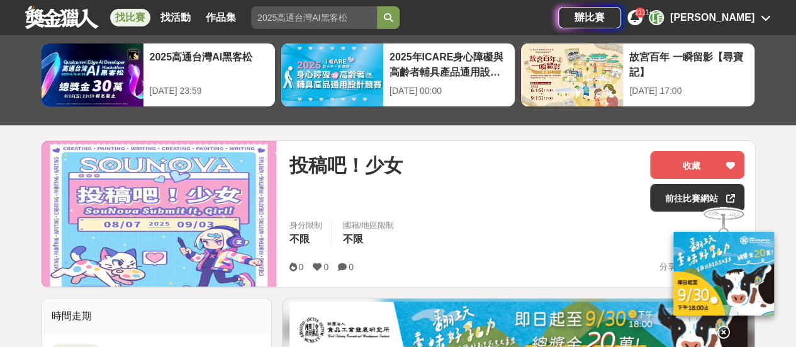
scroll to position [189, 0]
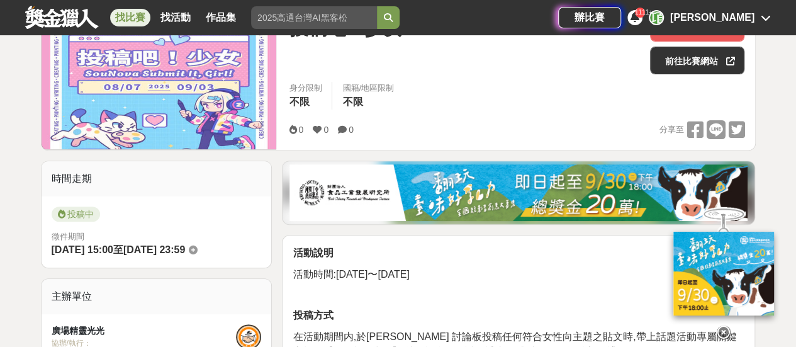
click at [723, 326] on icon at bounding box center [723, 332] width 14 height 14
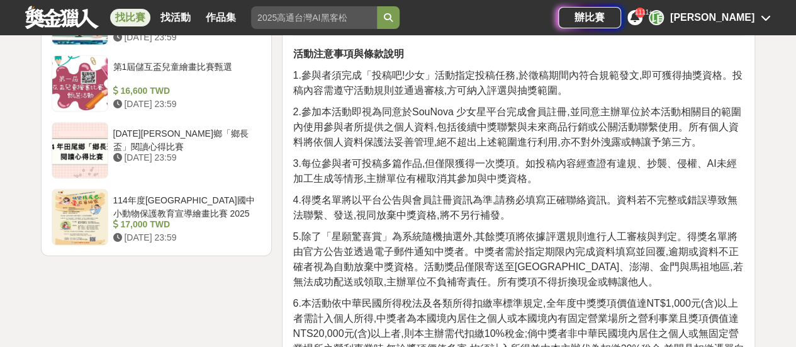
scroll to position [1635, 0]
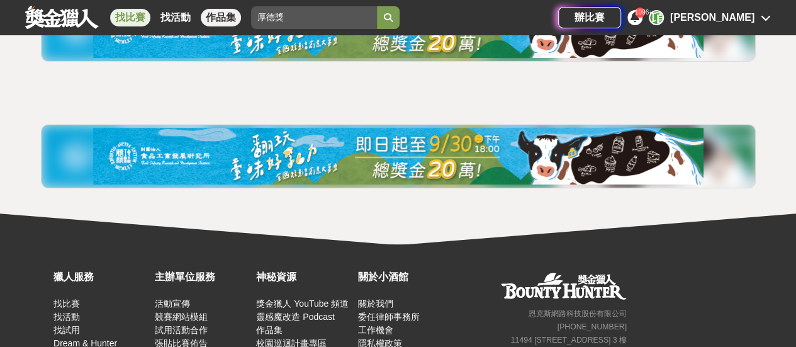
click at [240, 16] on div "找比賽 找活動 作品集 厚德獎" at bounding box center [291, 17] width 533 height 35
click at [377, 6] on button "submit" at bounding box center [388, 17] width 23 height 23
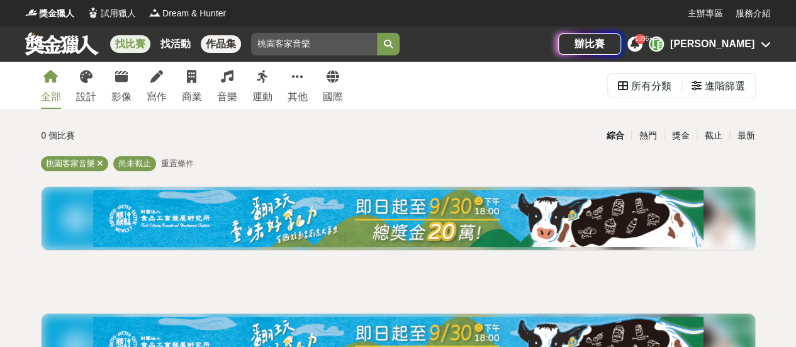
drag, startPoint x: 278, startPoint y: 41, endPoint x: 237, endPoint y: 42, distance: 41.5
click at [237, 42] on div "找比賽 找活動 作品集 桃園客家音樂" at bounding box center [291, 43] width 533 height 35
click at [377, 33] on button "submit" at bounding box center [388, 44] width 23 height 23
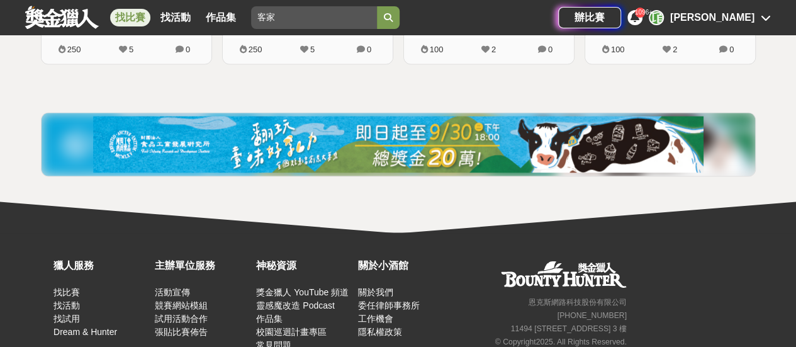
scroll to position [1062, 0]
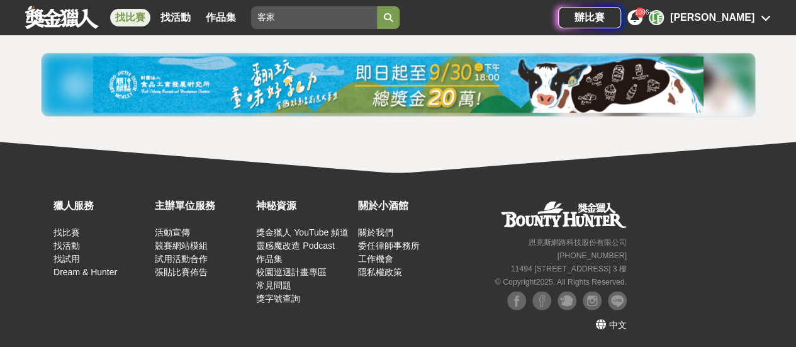
drag, startPoint x: 306, startPoint y: 18, endPoint x: 231, endPoint y: 8, distance: 75.5
click at [231, 8] on div "找比賽 找活動 作品集 客家" at bounding box center [291, 17] width 533 height 35
paste input "日月光"
click at [377, 6] on button "submit" at bounding box center [388, 17] width 23 height 23
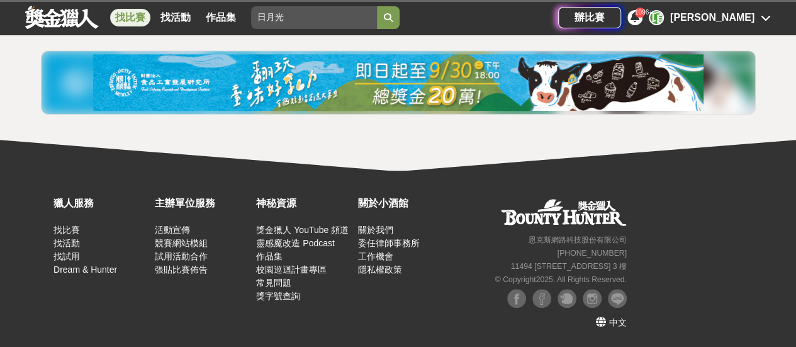
scroll to position [262, 0]
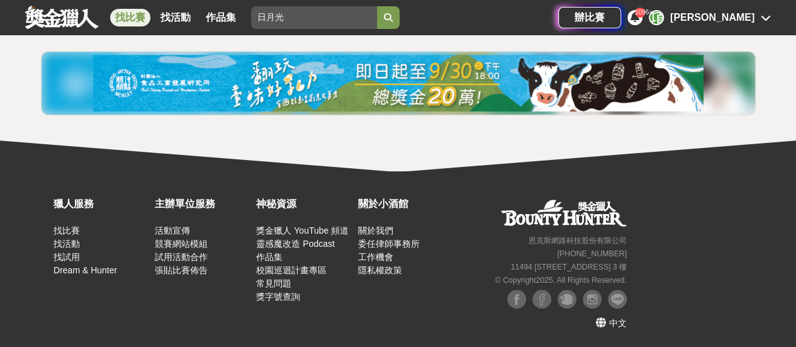
drag, startPoint x: 282, startPoint y: 18, endPoint x: 213, endPoint y: 6, distance: 70.2
click at [213, 6] on div "找比賽 找活動 作品集 日月光" at bounding box center [291, 17] width 533 height 35
paste input "PRIDE"
type input "PRIDE"
click at [377, 6] on button "submit" at bounding box center [388, 17] width 23 height 23
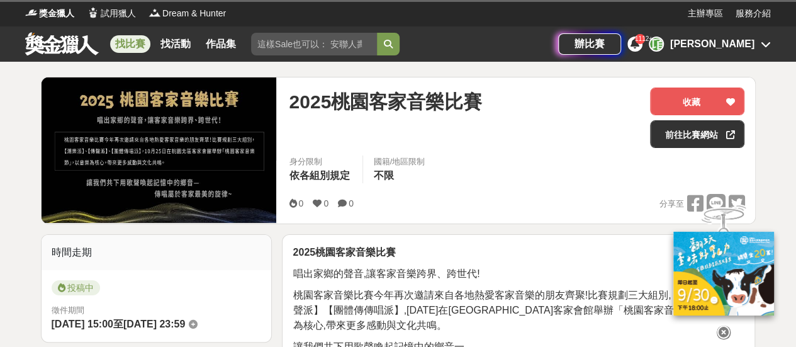
click at [727, 334] on icon at bounding box center [723, 332] width 14 height 14
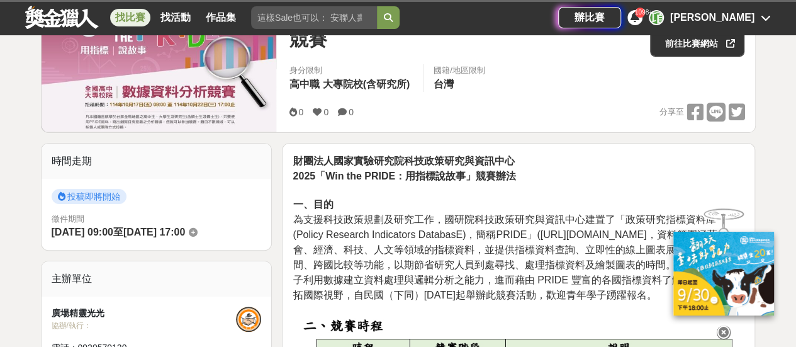
scroll to position [126, 0]
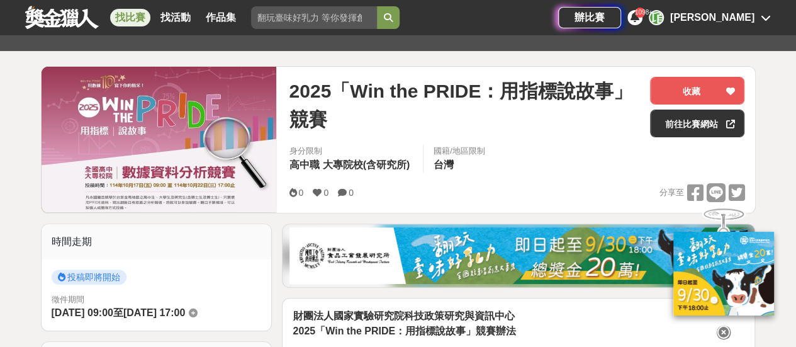
click at [726, 325] on icon at bounding box center [723, 332] width 14 height 14
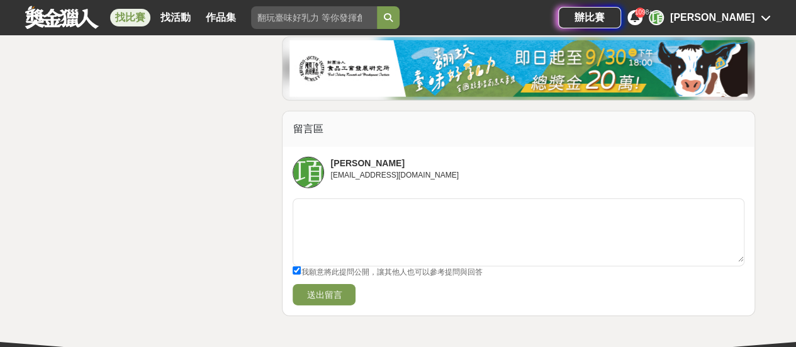
scroll to position [4476, 0]
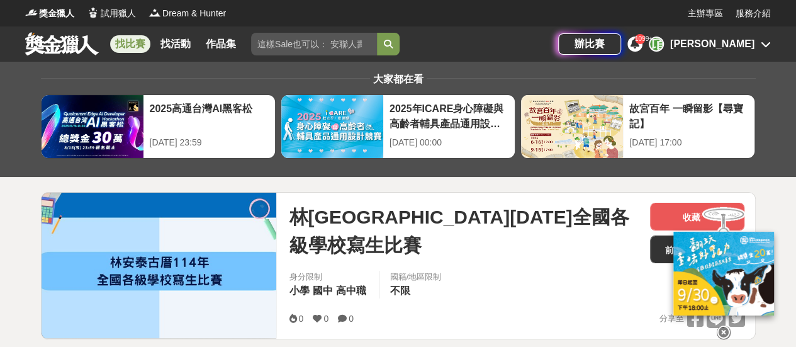
scroll to position [189, 0]
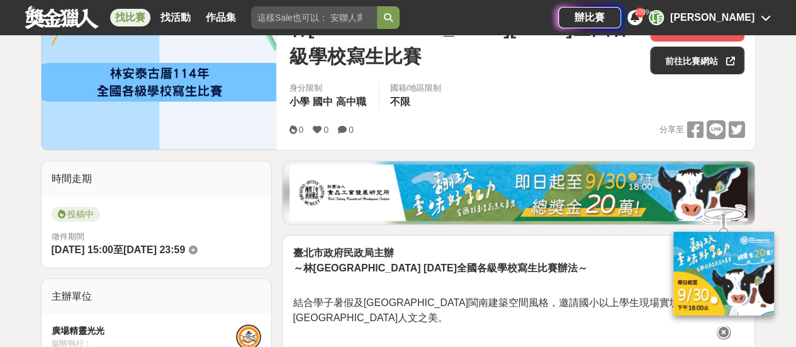
click at [726, 325] on icon at bounding box center [723, 332] width 14 height 14
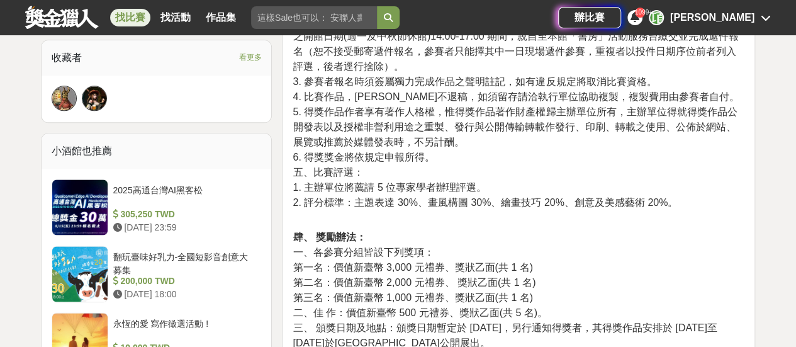
scroll to position [944, 0]
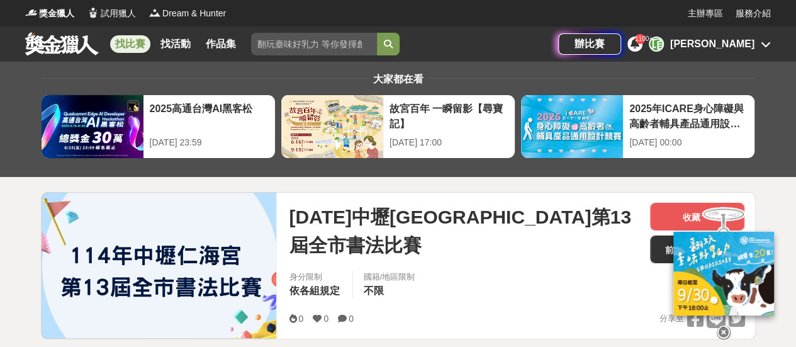
scroll to position [189, 0]
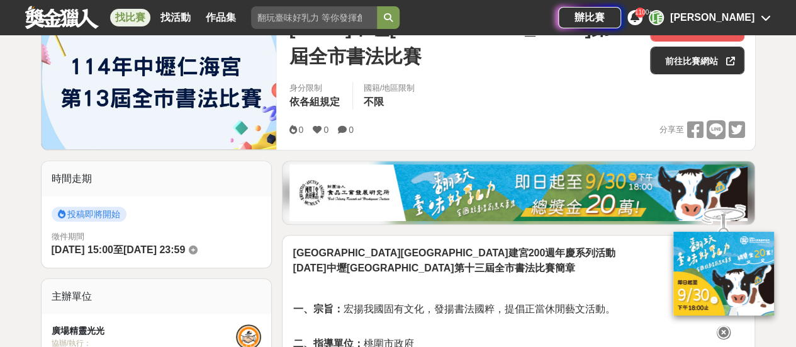
click at [720, 325] on icon at bounding box center [723, 332] width 14 height 14
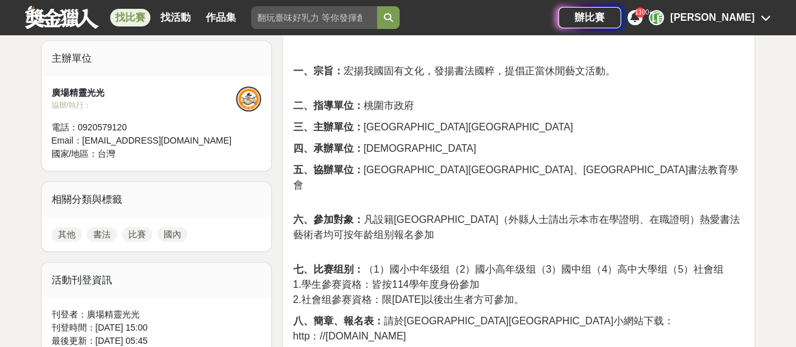
scroll to position [503, 0]
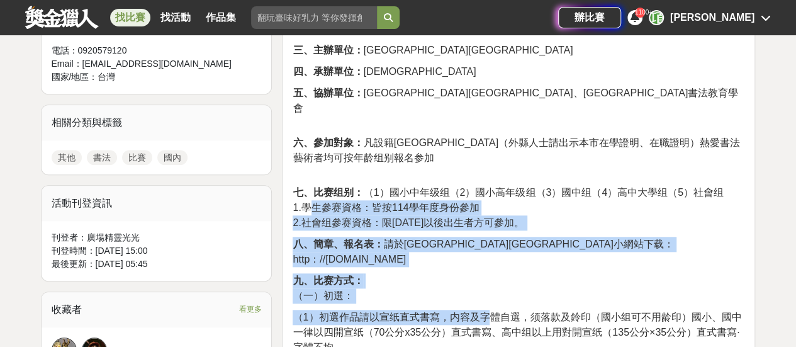
drag, startPoint x: 327, startPoint y: 186, endPoint x: 489, endPoint y: 279, distance: 187.4
click at [489, 311] on span "（1）初選作品請以宣纸直式書寫，内容及字體自選，须落款及鈴印（國小组可不用龄印）國小、國中一律以四開宣纸（70公分x35公分）直式書寫、高中组以上用對開宣纸（…" at bounding box center [516, 331] width 448 height 41
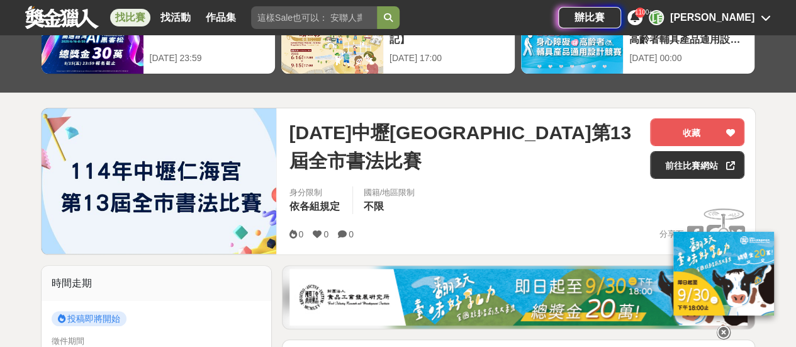
scroll to position [189, 0]
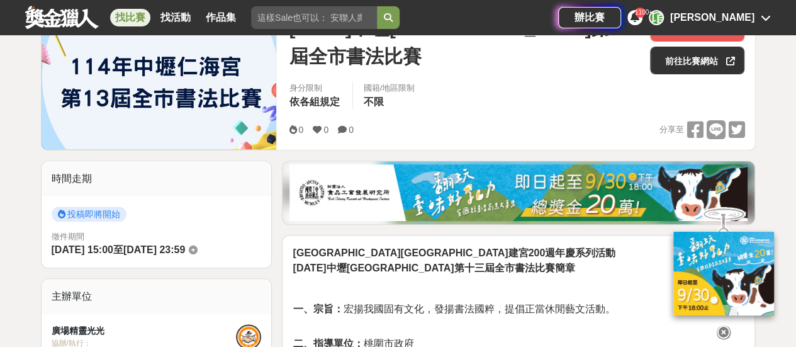
click at [723, 326] on icon at bounding box center [723, 332] width 14 height 14
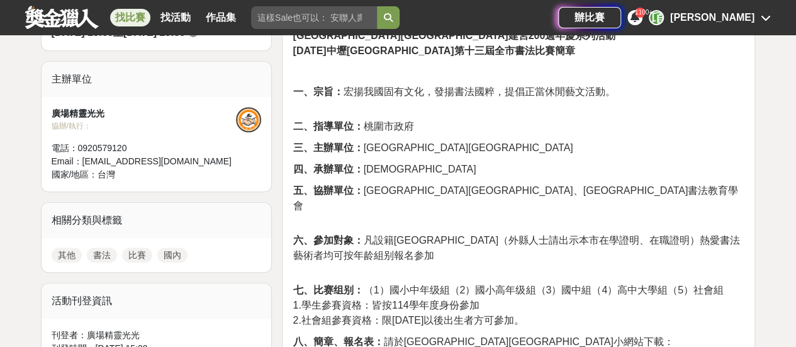
scroll to position [503, 0]
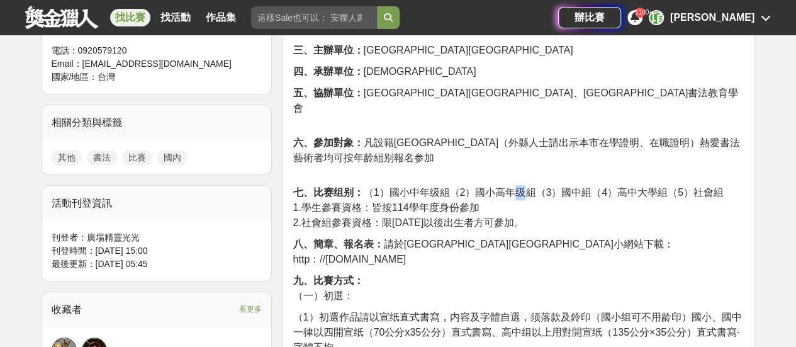
drag, startPoint x: 510, startPoint y: 174, endPoint x: 520, endPoint y: 175, distance: 10.7
click at [520, 187] on span "七、比赛组别： （1）國小中年级組（2）國小高年级組（3）國中組（4）高中大學組（5）社會組" at bounding box center [507, 192] width 431 height 11
click at [503, 217] on span "2.社會組參賽資格：限民國50年12月31以後出生者方可參加。" at bounding box center [407, 222] width 231 height 11
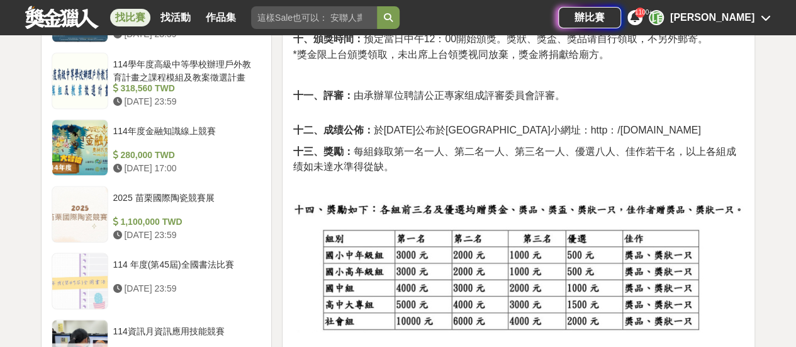
scroll to position [1132, 0]
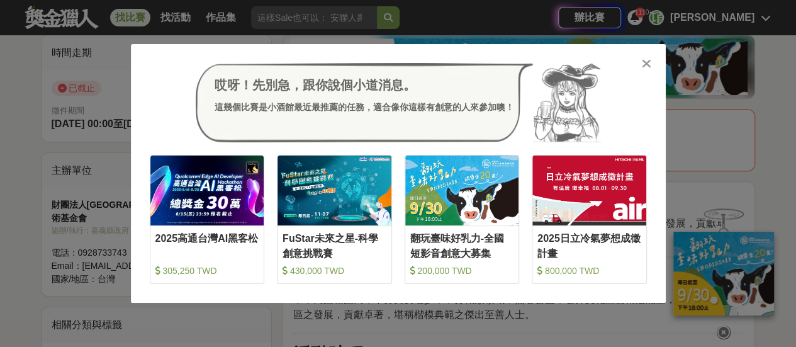
click at [646, 61] on icon at bounding box center [646, 63] width 9 height 13
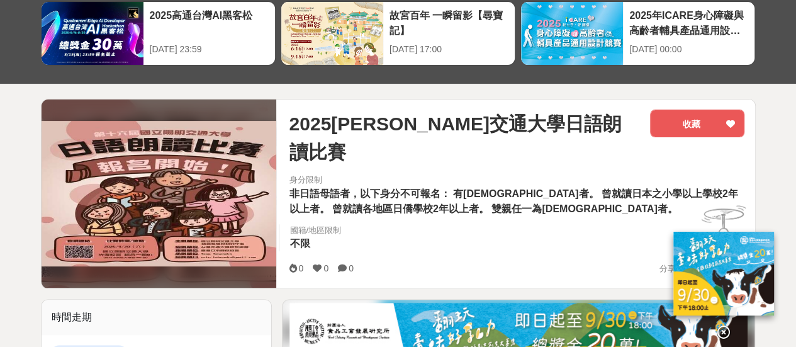
scroll to position [126, 0]
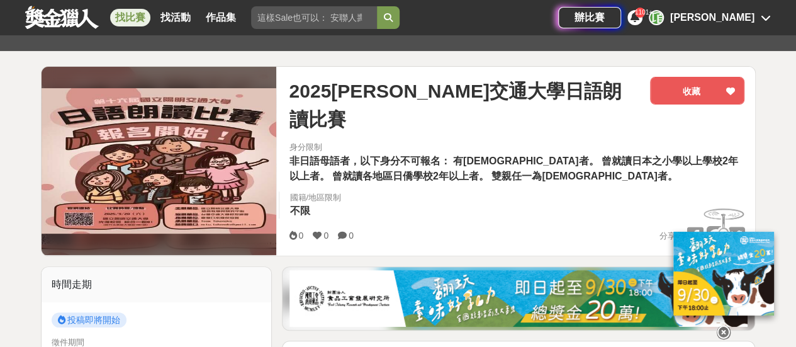
drag, startPoint x: 727, startPoint y: 328, endPoint x: 610, endPoint y: 252, distance: 139.8
click at [726, 328] on icon at bounding box center [723, 332] width 14 height 14
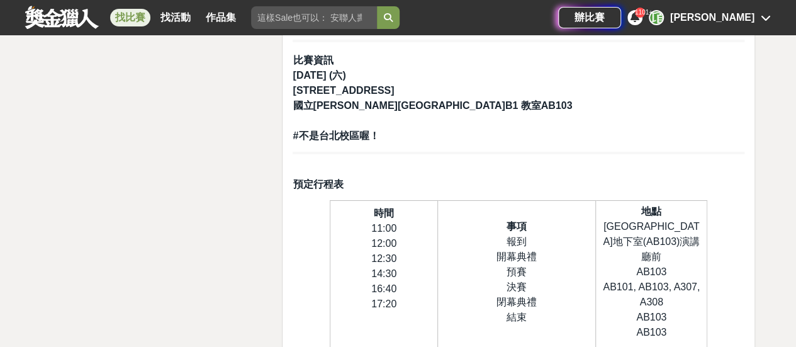
scroll to position [2202, 0]
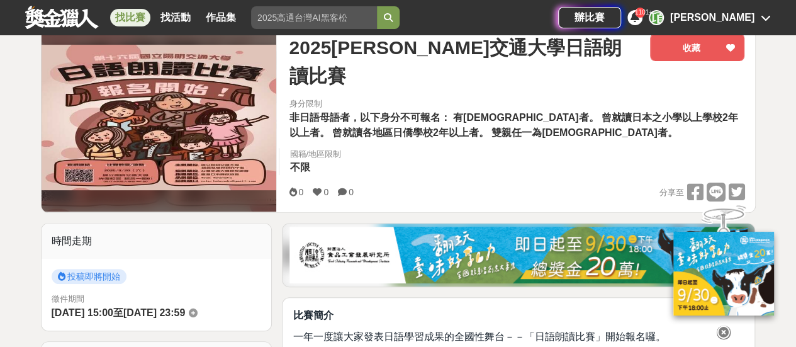
scroll to position [252, 0]
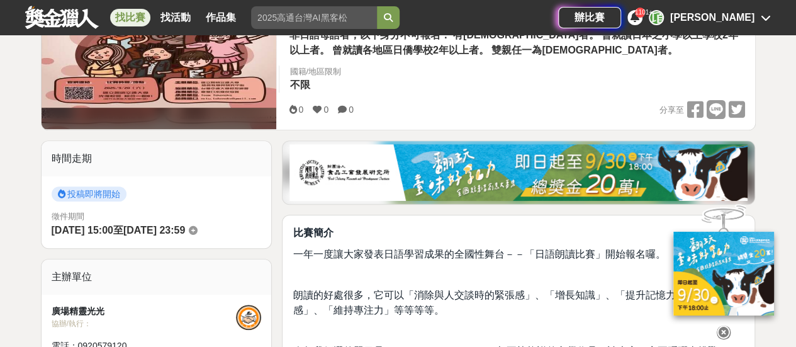
click at [720, 325] on icon at bounding box center [723, 332] width 14 height 14
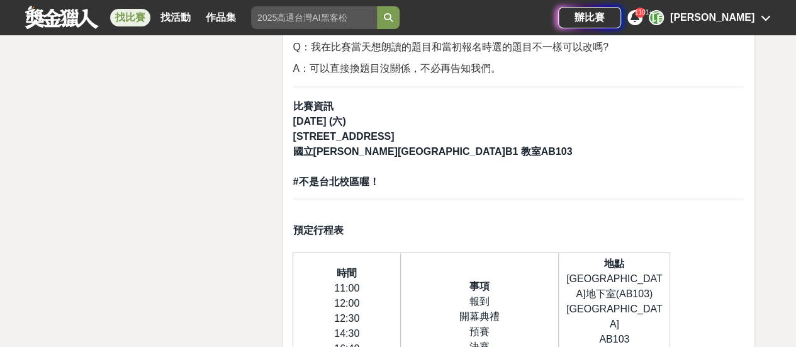
scroll to position [2076, 0]
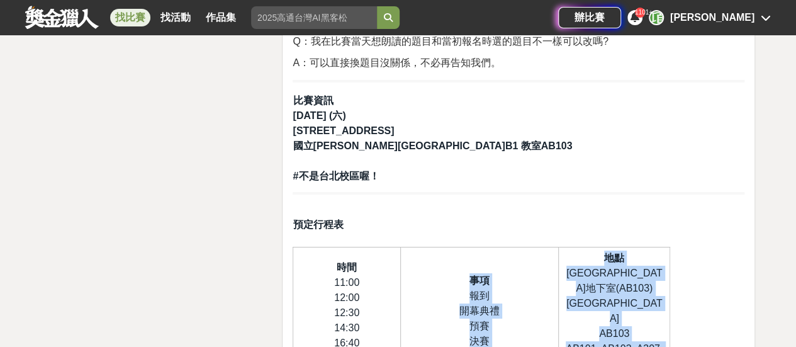
drag, startPoint x: 538, startPoint y: 279, endPoint x: 565, endPoint y: 302, distance: 34.8
click at [565, 302] on tr "時間 11:00 12:00 12:30 14:30 16:40 17:20 事項 報到 開幕典禮 預賽 決賽 閉幕典禮 結束 地點 綜合一館地下室(AB10…" at bounding box center [481, 329] width 377 height 164
click at [555, 287] on td "事項 報到 開幕典禮 預賽 決賽 閉幕典禮 結束" at bounding box center [479, 329] width 158 height 164
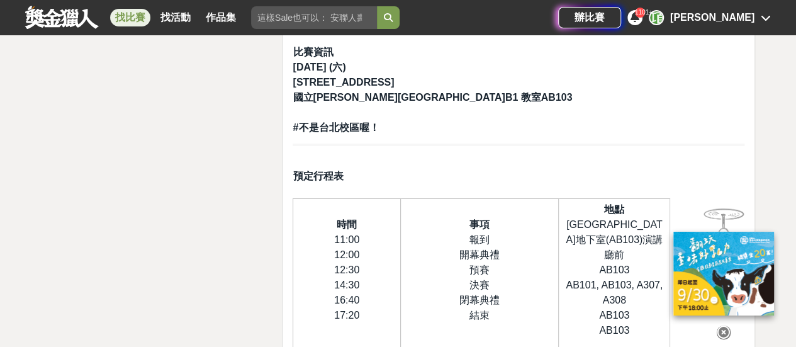
scroll to position [2139, 0]
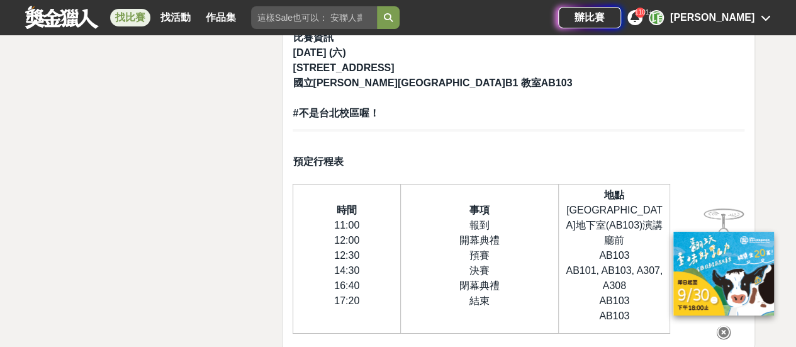
click at [723, 325] on icon at bounding box center [723, 332] width 14 height 14
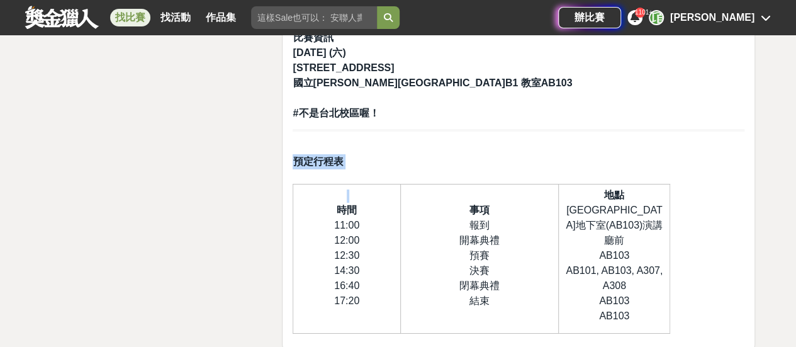
drag, startPoint x: 342, startPoint y: 144, endPoint x: 647, endPoint y: 269, distance: 329.2
click at [647, 269] on td "地點 綜合一館地下室(AB103)演講廳前 AB103 AB101, AB103, A307, A308 AB103 AB103" at bounding box center [614, 258] width 112 height 149
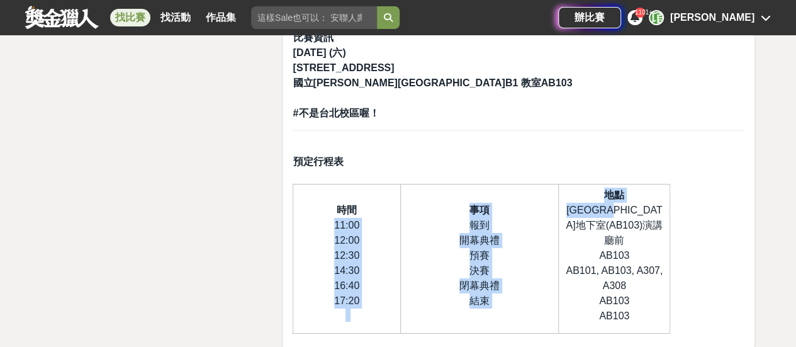
drag, startPoint x: 334, startPoint y: 179, endPoint x: 653, endPoint y: 177, distance: 318.9
click at [653, 184] on tr "時間 11:00 12:00 12:30 14:30 16:40 17:20 事項 報到 開幕典禮 預賽 決賽 閉幕典禮 結束 地點 綜合一館地下室(AB10…" at bounding box center [481, 258] width 377 height 149
click at [421, 211] on p "事項 報到 開幕典禮 預賽 決賽 閉幕典禮 結束" at bounding box center [479, 256] width 145 height 106
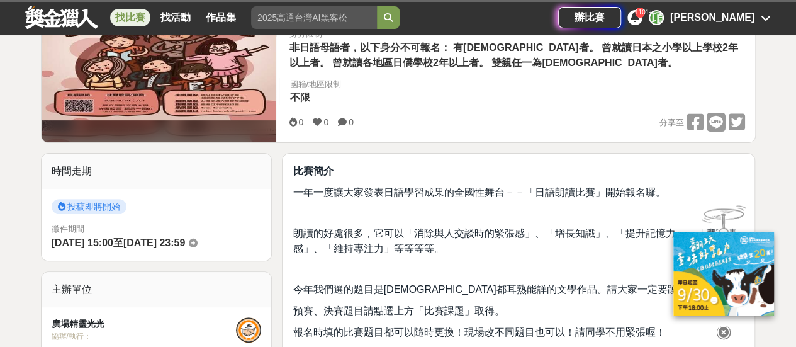
scroll to position [126, 0]
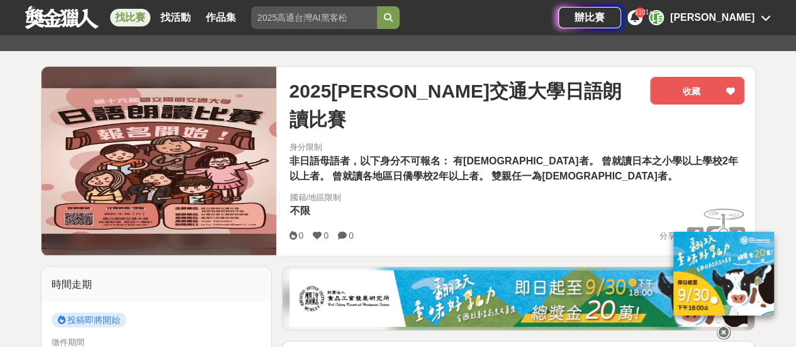
click at [720, 329] on icon at bounding box center [723, 332] width 14 height 14
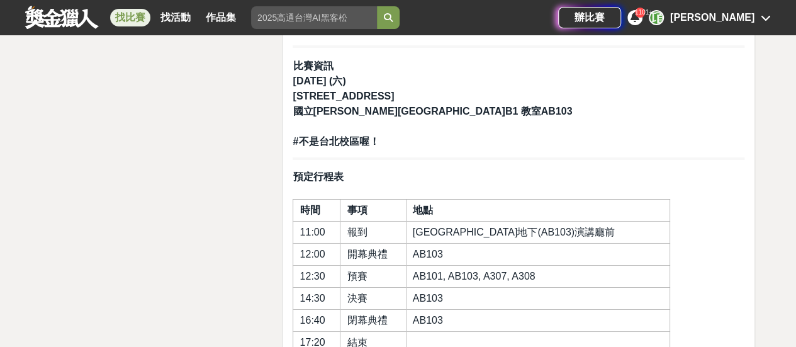
scroll to position [2202, 0]
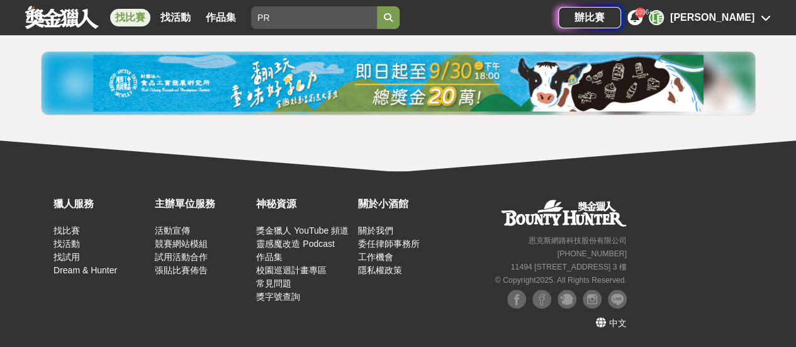
type input "P"
click at [377, 6] on button "submit" at bounding box center [388, 17] width 23 height 23
drag, startPoint x: 299, startPoint y: 16, endPoint x: 238, endPoint y: 13, distance: 61.1
click at [239, 13] on div "找比賽 找活動 作品集 愛在聖誕" at bounding box center [291, 17] width 533 height 35
paste input "[GEOGRAPHIC_DATA]環境"
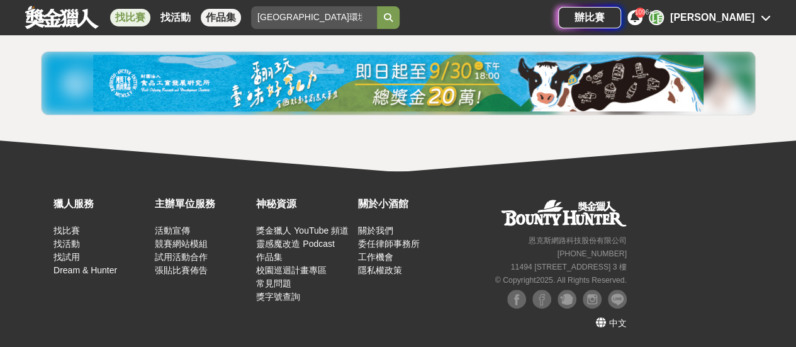
type input "[GEOGRAPHIC_DATA]環境"
click at [377, 6] on button "submit" at bounding box center [388, 17] width 23 height 23
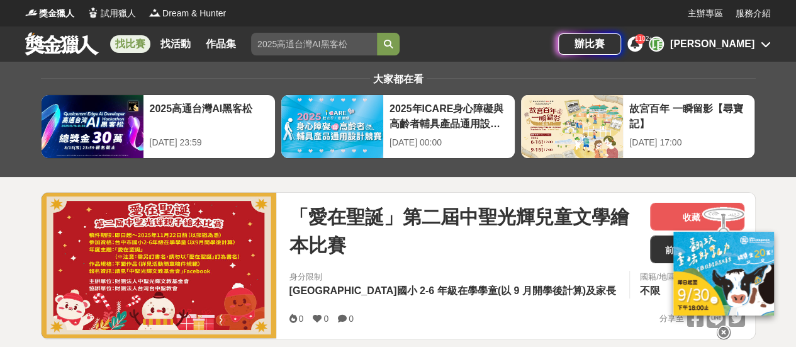
scroll to position [126, 0]
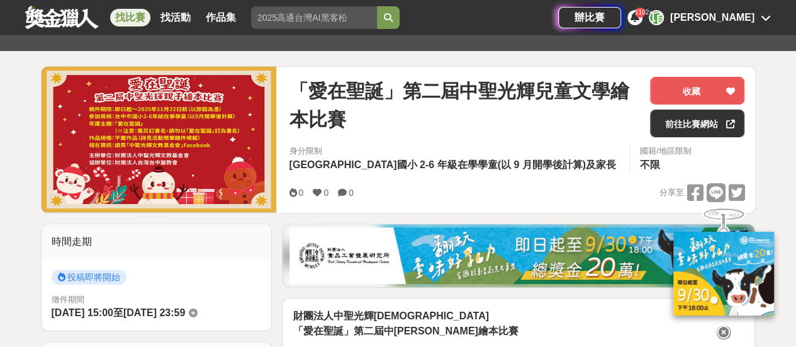
drag, startPoint x: 721, startPoint y: 325, endPoint x: 681, endPoint y: 323, distance: 39.7
click at [721, 325] on icon at bounding box center [723, 332] width 14 height 14
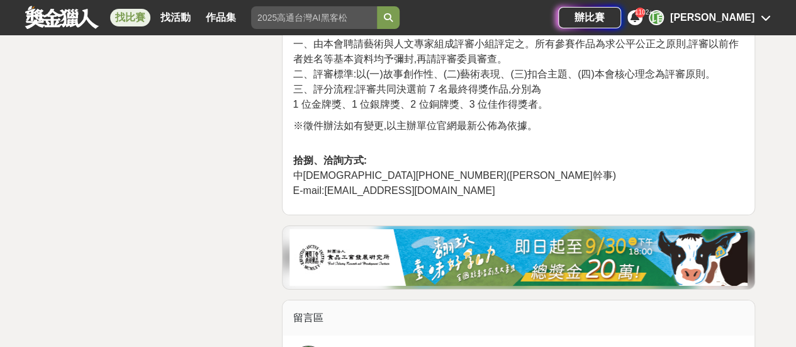
scroll to position [1887, 0]
